Goal: Navigation & Orientation: Go to known website

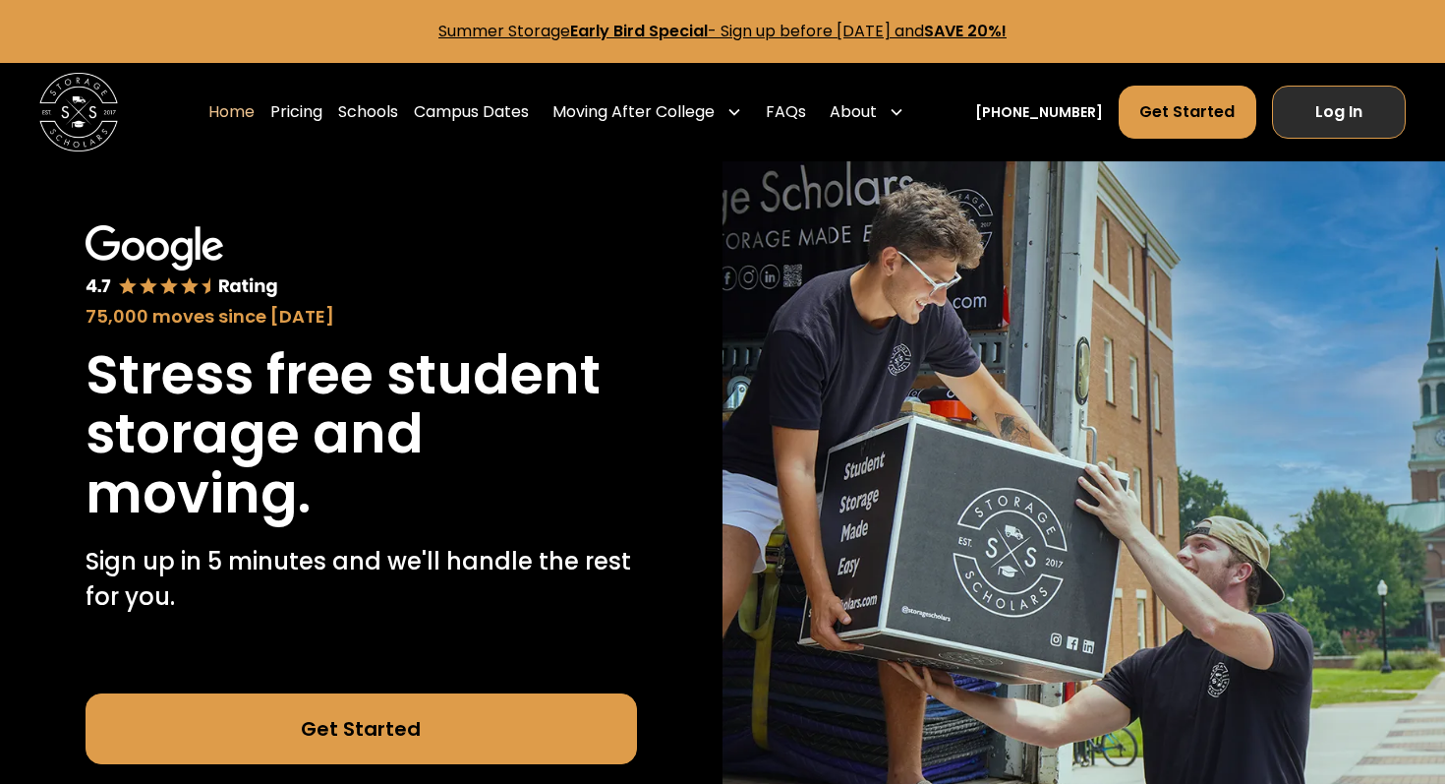
click at [1376, 104] on link "Log In" at bounding box center [1339, 112] width 134 height 53
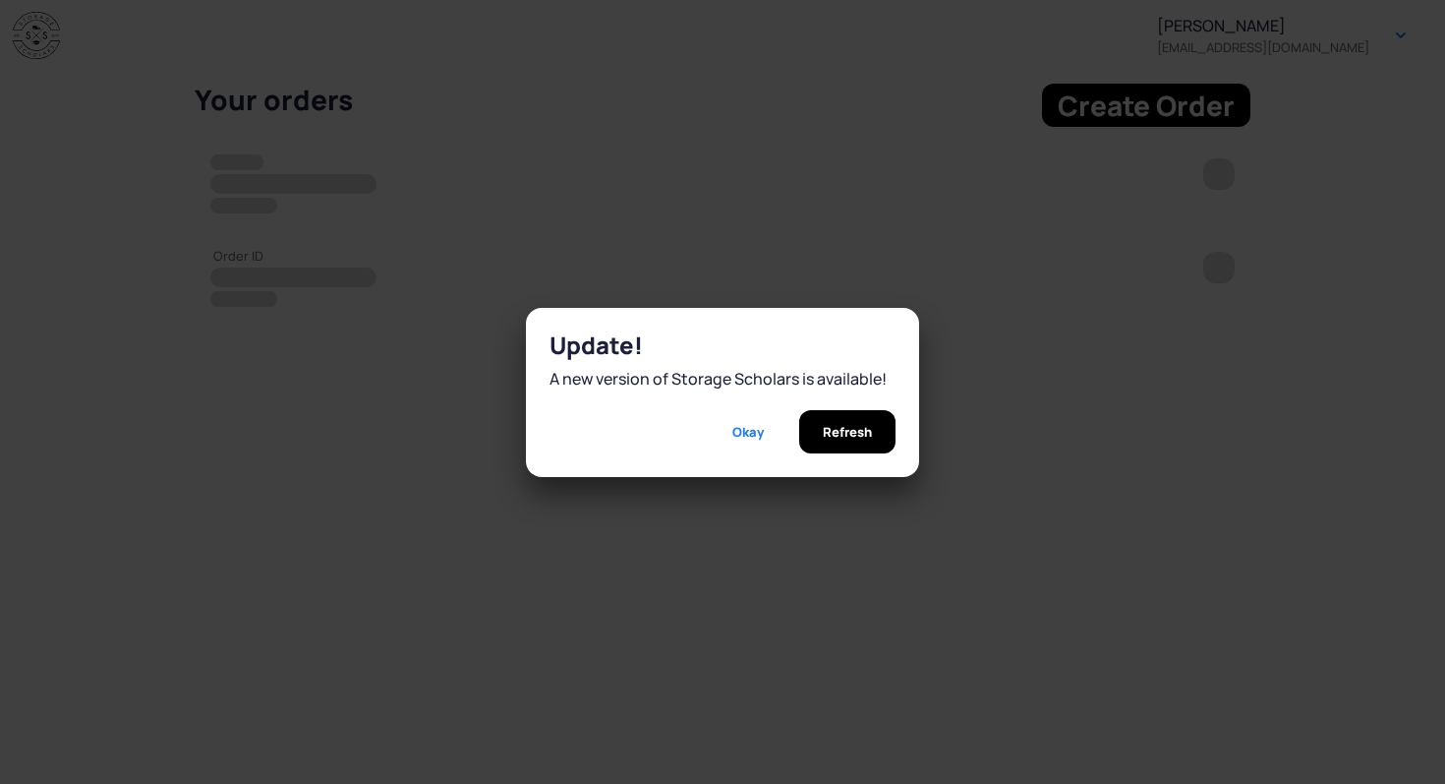
click at [826, 431] on span "Refresh" at bounding box center [847, 431] width 49 height 43
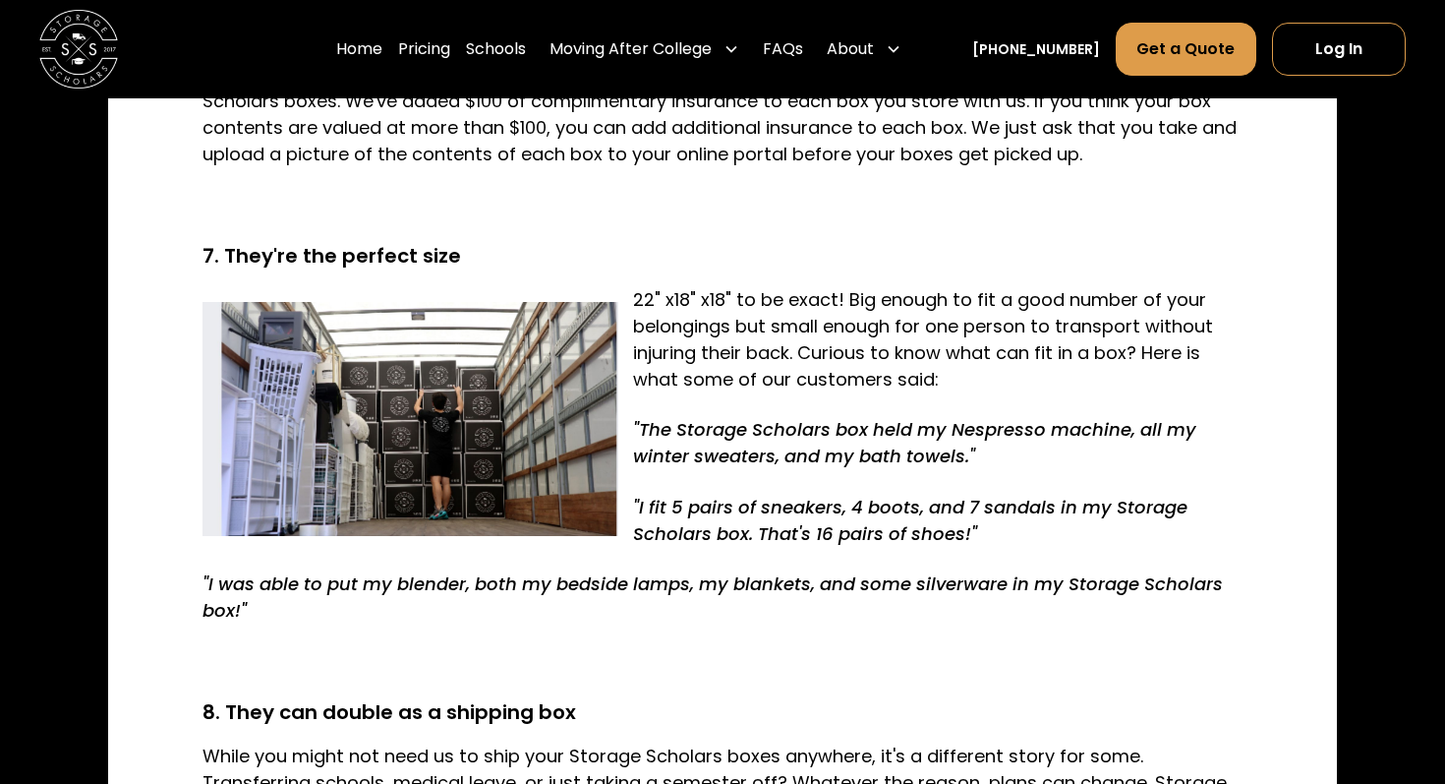
scroll to position [3260, 0]
